Goal: Obtain resource: Download file/media

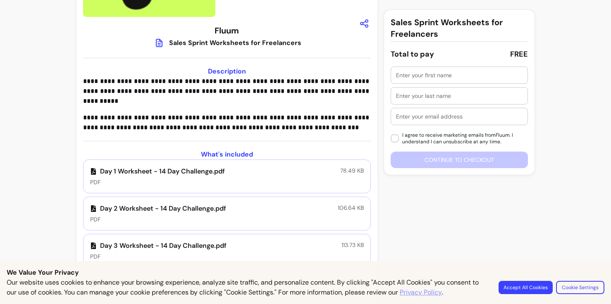
scroll to position [522, 0]
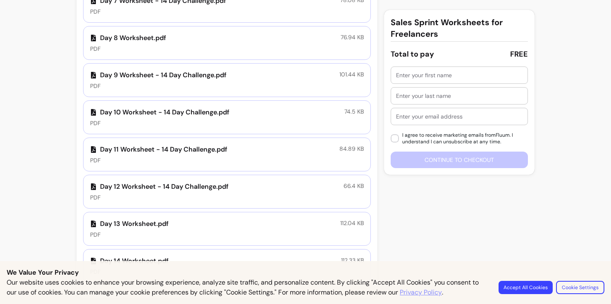
click at [535, 286] on button "Accept All Cookies" at bounding box center [525, 287] width 54 height 13
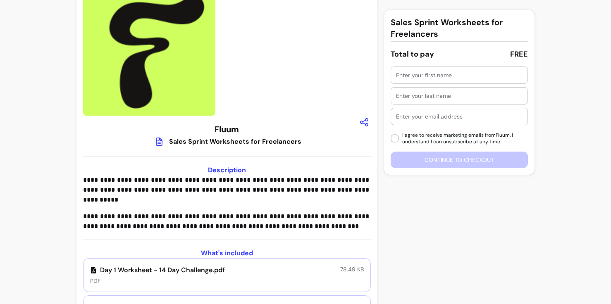
scroll to position [31, 0]
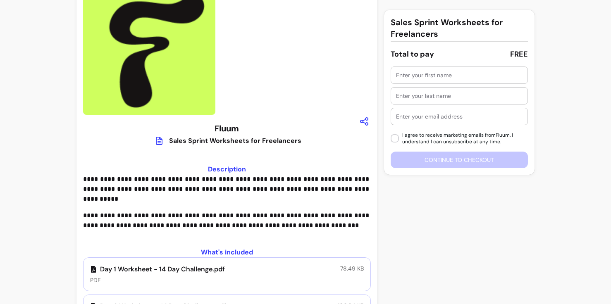
click at [446, 76] on input "text" at bounding box center [459, 75] width 126 height 8
type input "Rosehanah"
type input "Higginson-Burford"
type input "[EMAIL_ADDRESS][DOMAIN_NAME]"
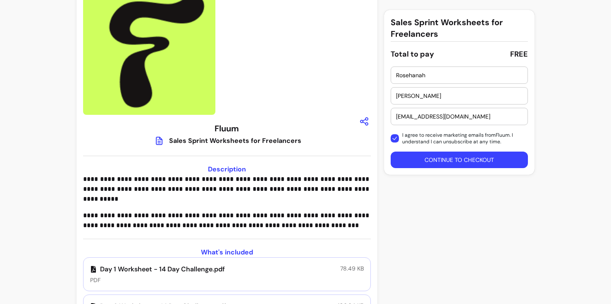
click at [417, 161] on button "Continue to checkout" at bounding box center [459, 160] width 137 height 17
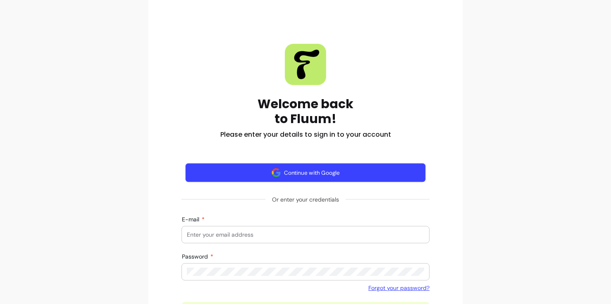
click at [389, 179] on button "Continue with Google" at bounding box center [305, 172] width 241 height 19
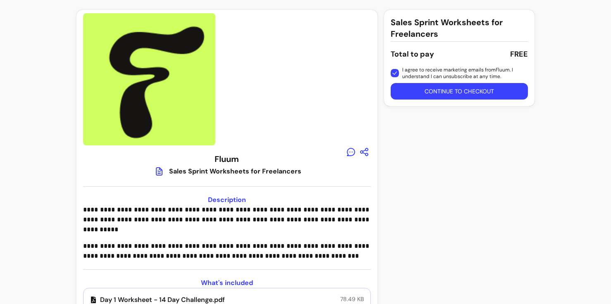
click at [436, 89] on button "Continue to checkout" at bounding box center [459, 91] width 137 height 17
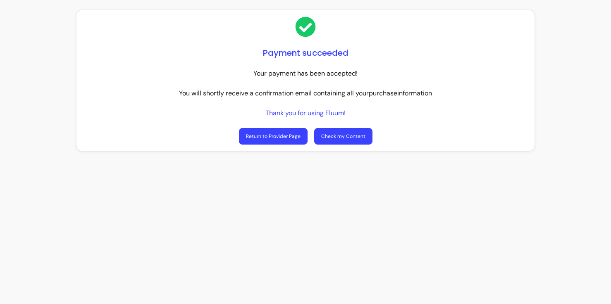
click at [348, 136] on link "Check my Content" at bounding box center [343, 136] width 58 height 17
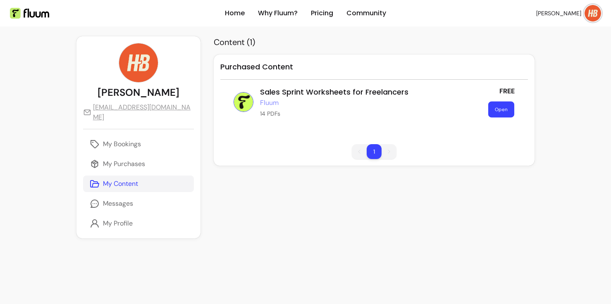
click at [490, 106] on button "Open" at bounding box center [501, 110] width 26 height 16
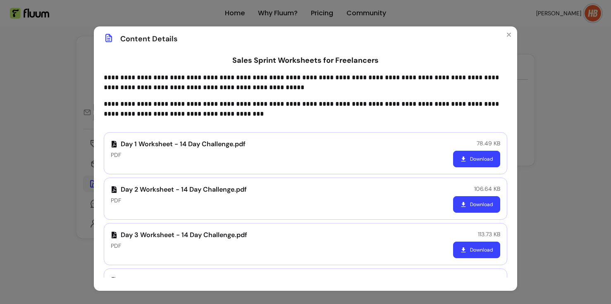
click at [494, 158] on button "Download" at bounding box center [476, 159] width 47 height 17
click at [475, 204] on button "Download" at bounding box center [476, 204] width 47 height 17
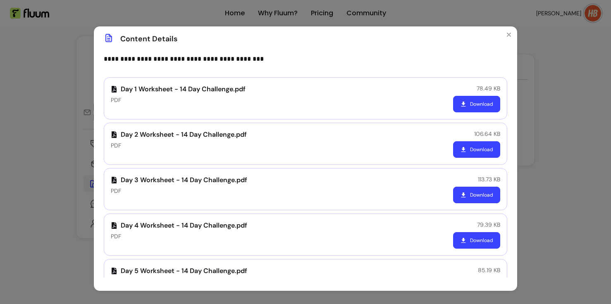
scroll to position [56, 0]
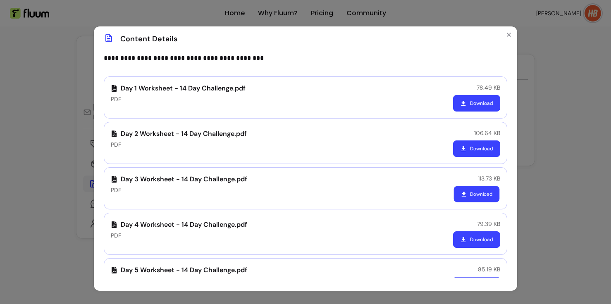
click at [472, 191] on button "Download" at bounding box center [477, 194] width 46 height 16
click at [367, 187] on div "Day 3 Worksheet - 14 Day Challenge.pdf PDF 113.73 KB Download" at bounding box center [305, 188] width 403 height 42
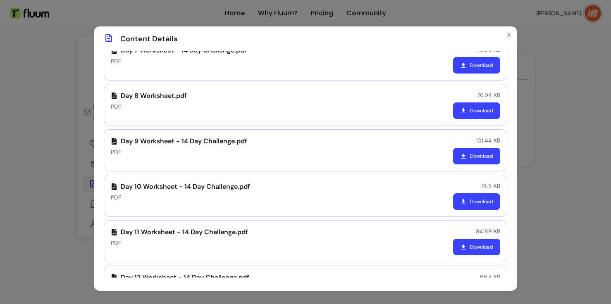
scroll to position [0, 0]
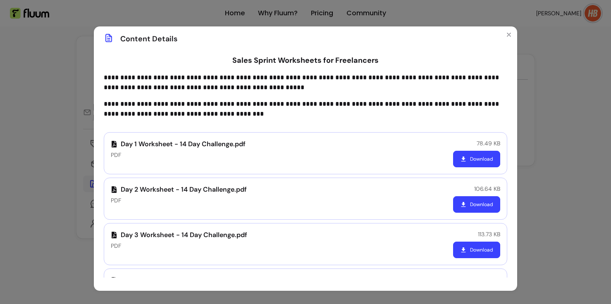
click at [578, 139] on div "**********" at bounding box center [305, 152] width 611 height 304
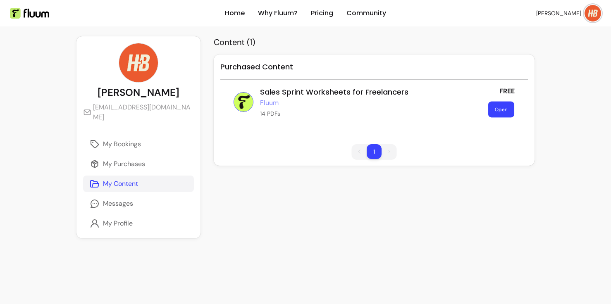
click at [498, 108] on button "Open" at bounding box center [501, 110] width 26 height 16
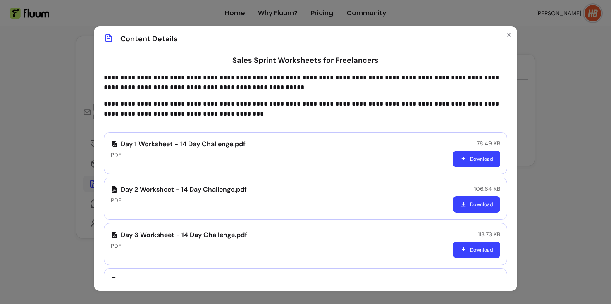
click at [473, 163] on button "Download" at bounding box center [476, 159] width 47 height 17
click at [472, 207] on button "Download" at bounding box center [476, 204] width 47 height 17
click at [199, 236] on p "Day 3 Worksheet - 14 Day Challenge.pdf" at bounding box center [179, 235] width 136 height 10
click at [205, 233] on p "Day 3 Worksheet - 14 Day Challenge.pdf" at bounding box center [179, 235] width 136 height 10
click at [482, 246] on button "Download" at bounding box center [477, 250] width 46 height 16
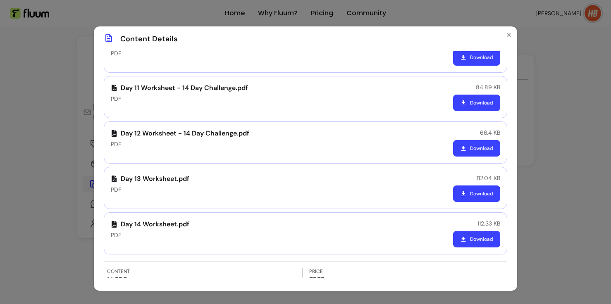
scroll to position [528, 0]
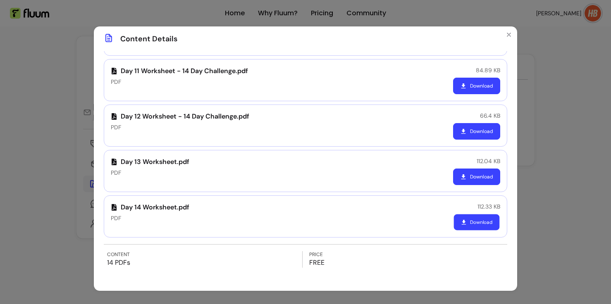
click at [482, 227] on button "Download" at bounding box center [477, 223] width 46 height 16
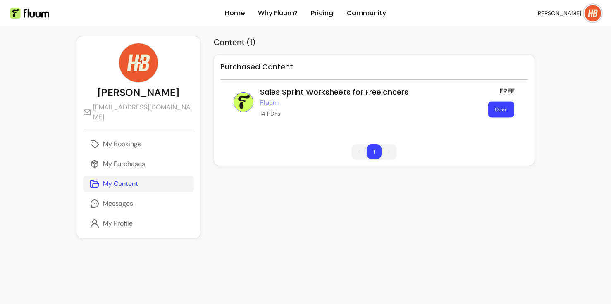
click at [503, 111] on button "Open" at bounding box center [501, 110] width 26 height 16
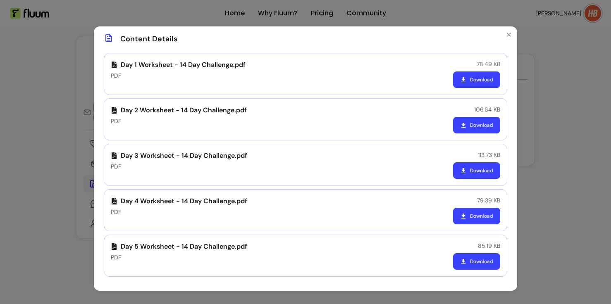
scroll to position [81, 0]
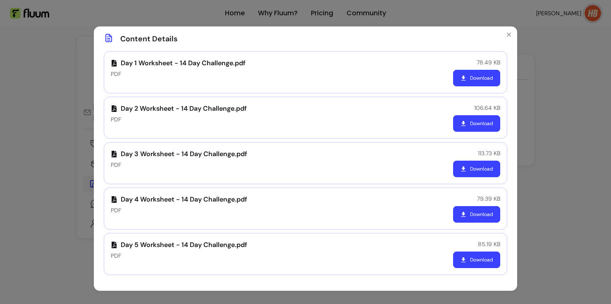
click at [399, 218] on div "Day 4 Worksheet - 14 Day Challenge.pdf PDF 79.39 KB Download" at bounding box center [305, 209] width 403 height 42
click at [472, 217] on button "Download" at bounding box center [476, 214] width 47 height 17
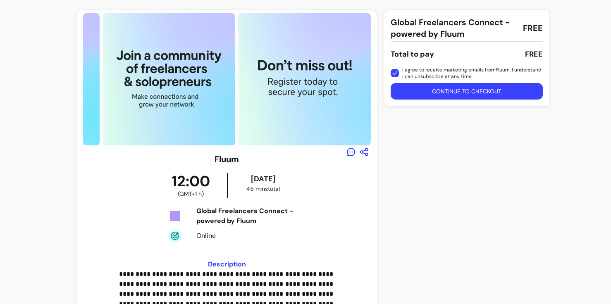
click at [420, 89] on button "Continue to checkout" at bounding box center [467, 91] width 152 height 17
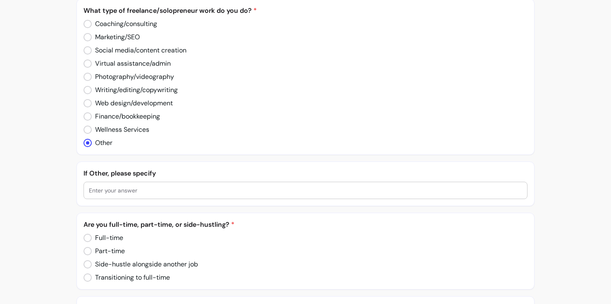
scroll to position [331, 0]
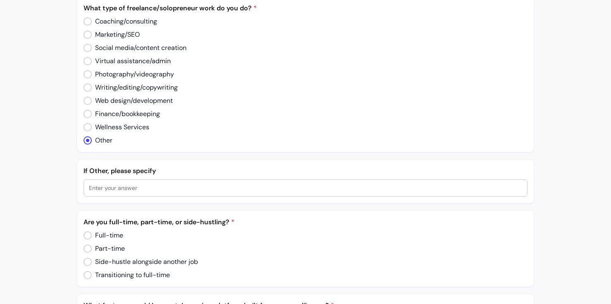
click at [143, 191] on input "text" at bounding box center [306, 188] width 434 height 8
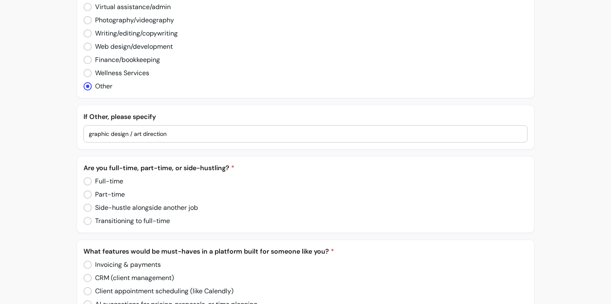
scroll to position [393, 0]
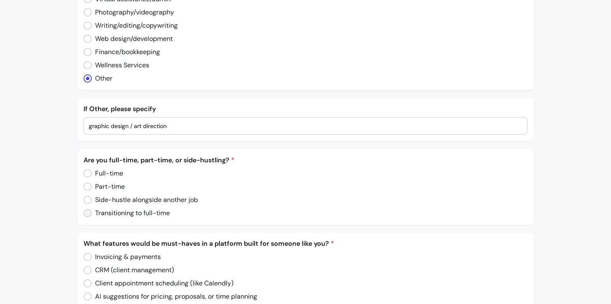
type input "graphic design / art direction"
click at [83, 211] on label "Transitioning to full-time" at bounding box center [126, 213] width 93 height 17
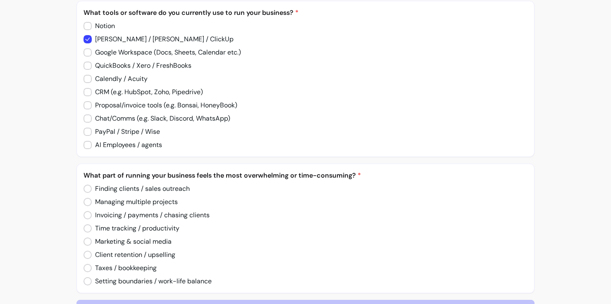
scroll to position [796, 0]
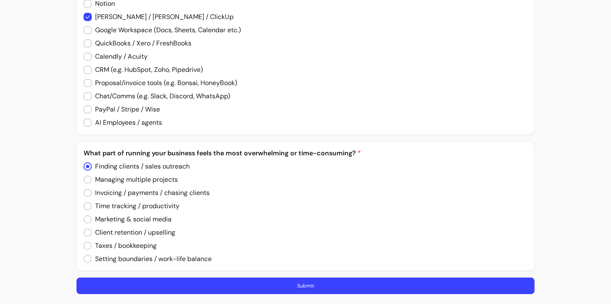
click at [208, 284] on button "Submit" at bounding box center [305, 286] width 458 height 17
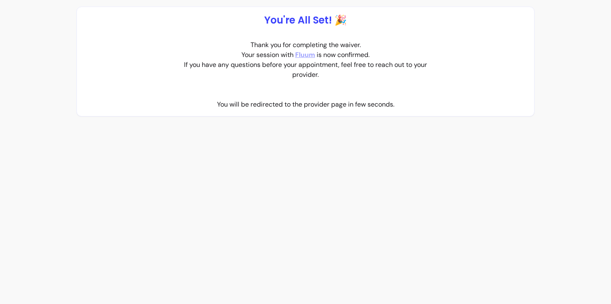
scroll to position [0, 0]
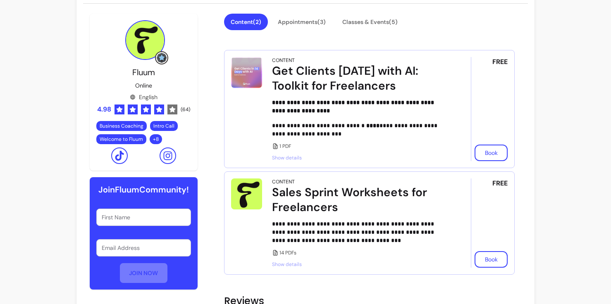
scroll to position [201, 0]
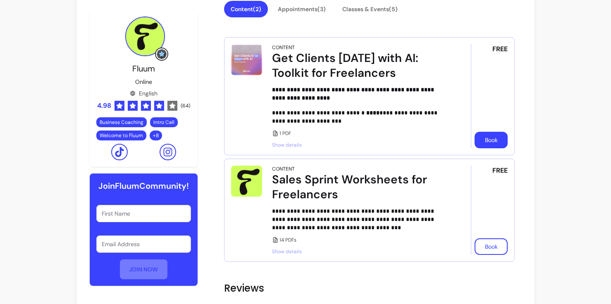
click at [489, 140] on button "Book" at bounding box center [490, 140] width 33 height 17
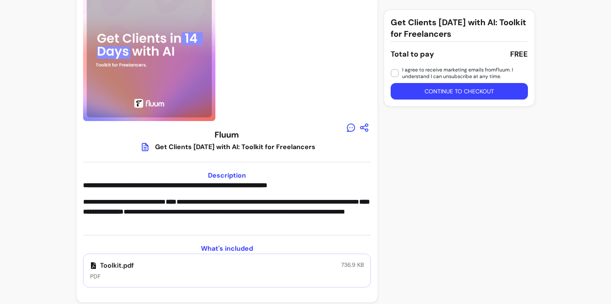
scroll to position [29, 0]
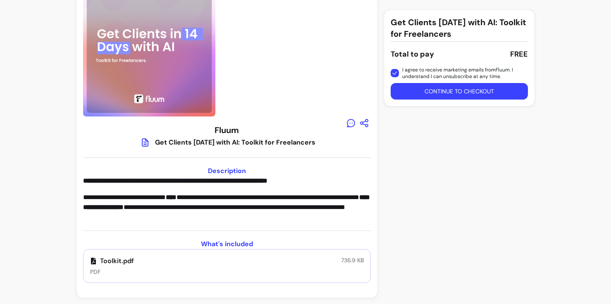
click at [415, 88] on button "Continue to checkout" at bounding box center [459, 91] width 137 height 17
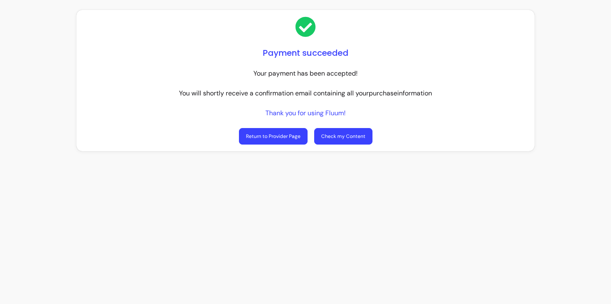
click at [344, 136] on link "Check my Content" at bounding box center [343, 136] width 58 height 17
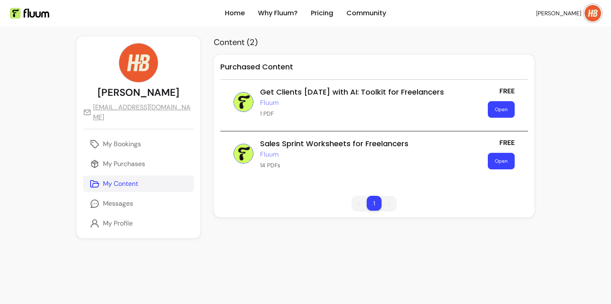
click at [509, 114] on button "Open" at bounding box center [501, 109] width 27 height 17
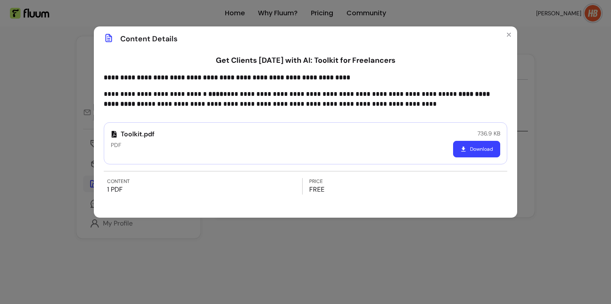
click at [489, 145] on button "Download" at bounding box center [476, 149] width 47 height 17
click at [480, 147] on button "Download" at bounding box center [476, 149] width 47 height 17
click at [511, 38] on icon "Close" at bounding box center [508, 34] width 7 height 7
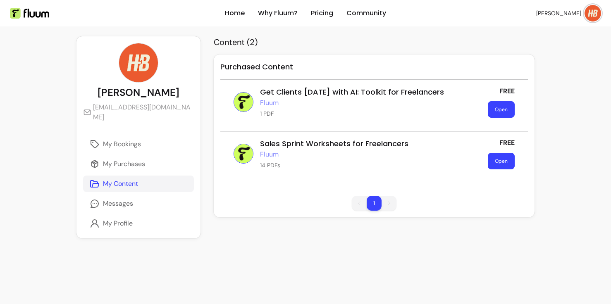
click at [511, 104] on button "Open" at bounding box center [501, 109] width 27 height 17
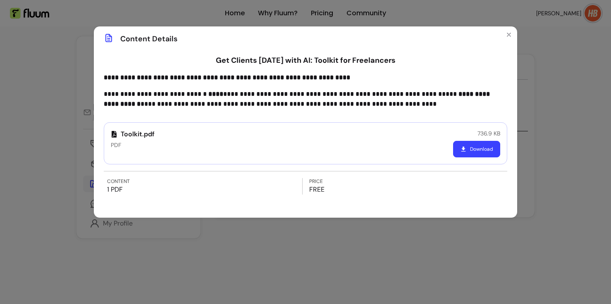
click at [491, 145] on button "Download" at bounding box center [476, 149] width 47 height 17
click at [542, 147] on div "**********" at bounding box center [305, 152] width 611 height 304
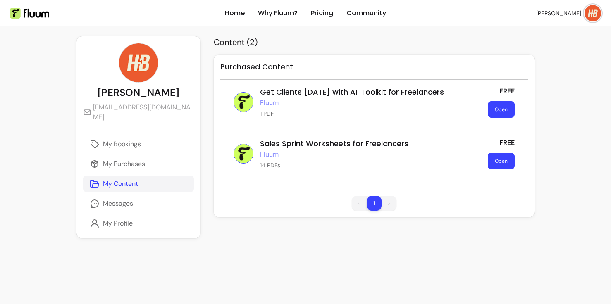
click at [496, 159] on button "Open" at bounding box center [501, 161] width 27 height 17
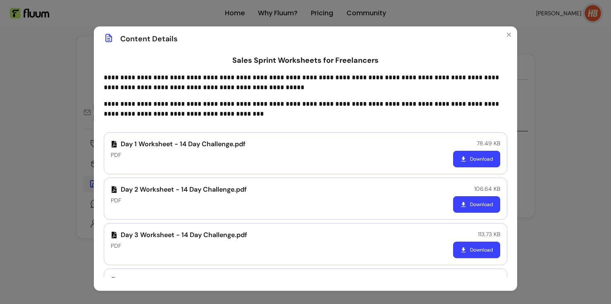
click at [465, 205] on icon "button" at bounding box center [463, 204] width 7 height 7
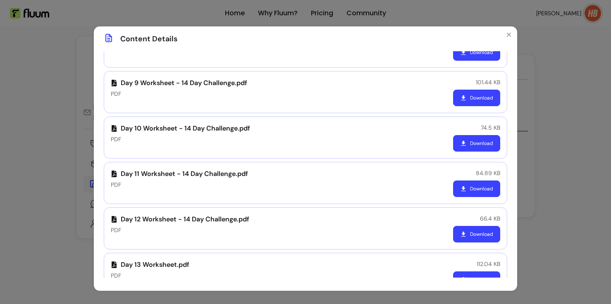
scroll to position [430, 0]
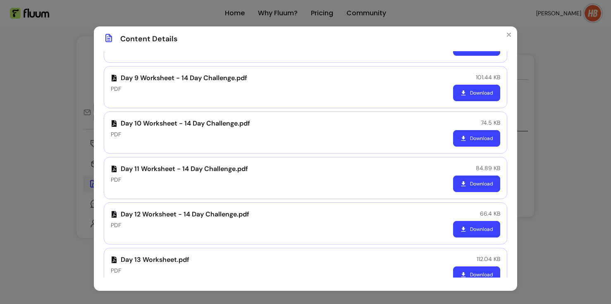
click at [486, 231] on button "Download" at bounding box center [476, 229] width 47 height 17
